Goal: Information Seeking & Learning: Learn about a topic

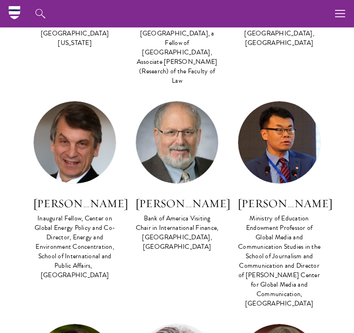
scroll to position [2585, 0]
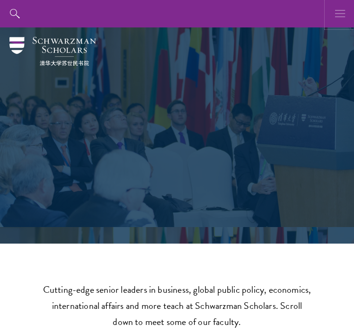
click at [345, 11] on button "button" at bounding box center [339, 13] width 27 height 27
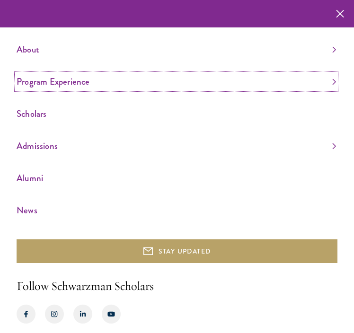
click at [44, 82] on link "Program Experience" at bounding box center [176, 82] width 319 height 16
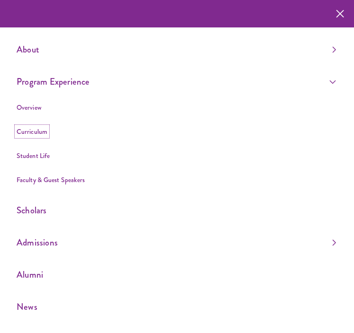
click at [30, 131] on link "Curriculum" at bounding box center [32, 131] width 31 height 9
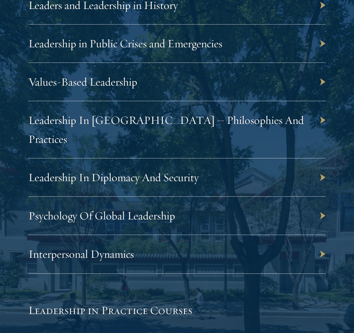
scroll to position [1841, 0]
